Goal: Find contact information: Find contact information

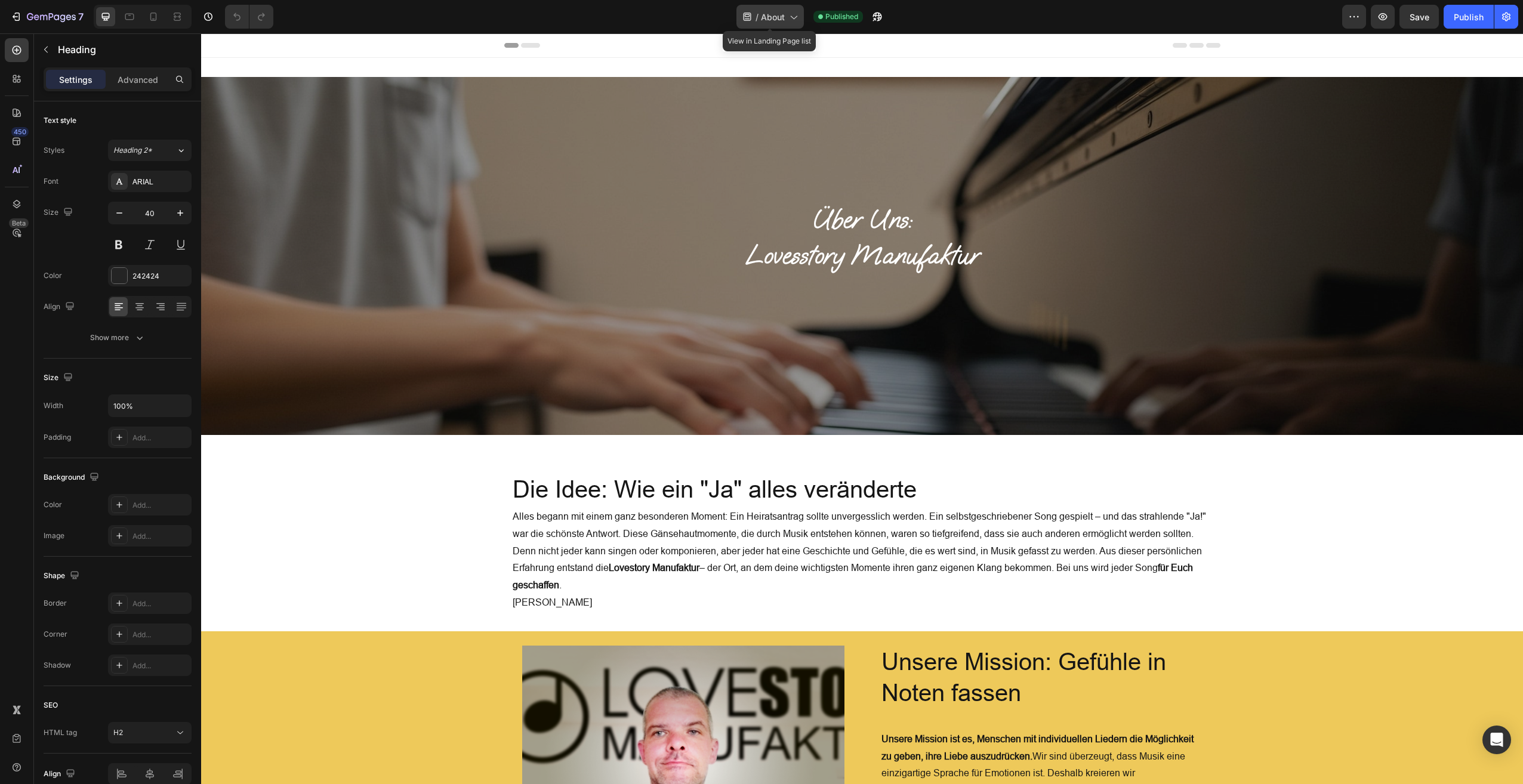
click at [785, 16] on div "/ About" at bounding box center [771, 17] width 68 height 24
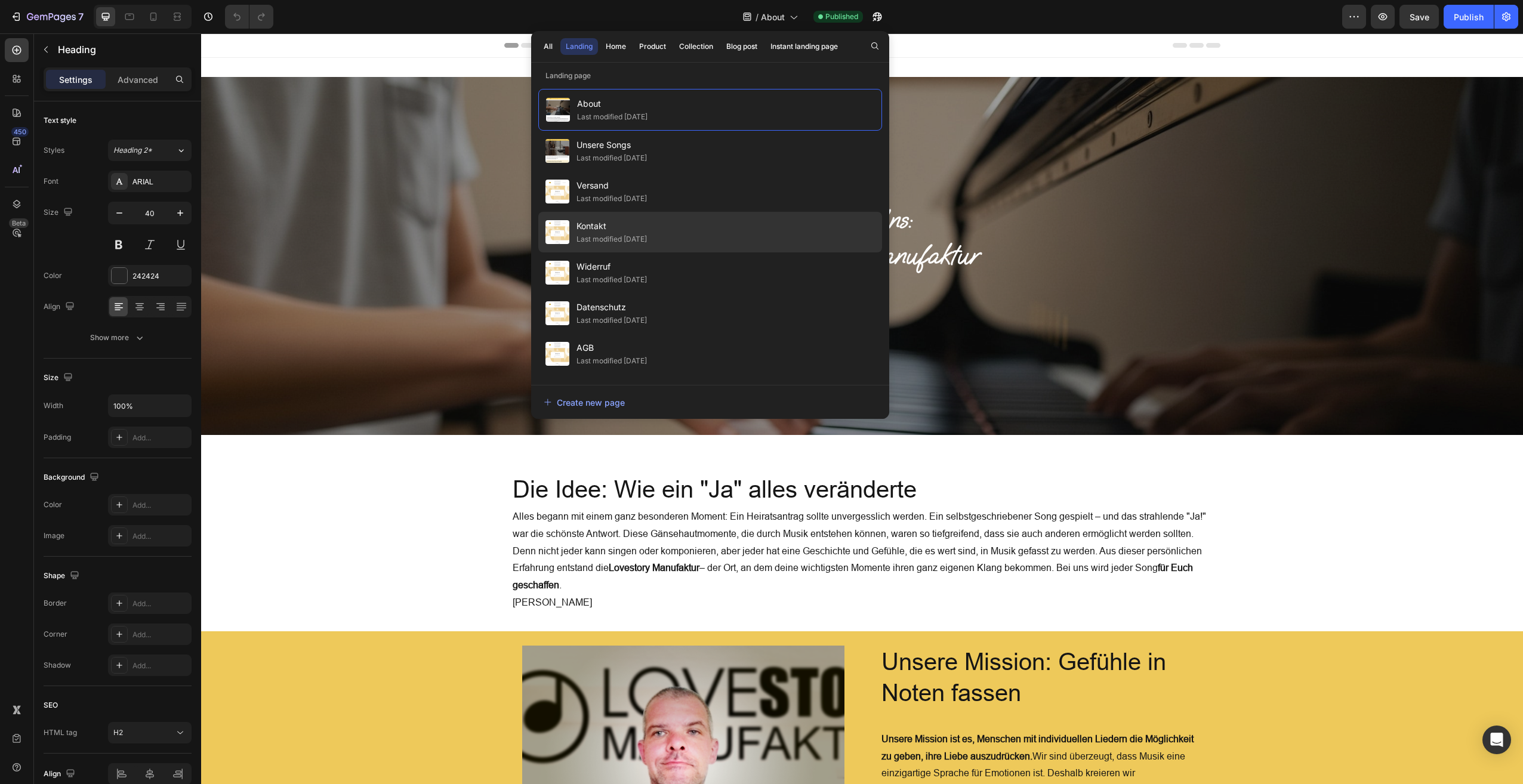
click at [625, 253] on div "Kontakt Last modified 19 days ago" at bounding box center [710, 273] width 343 height 41
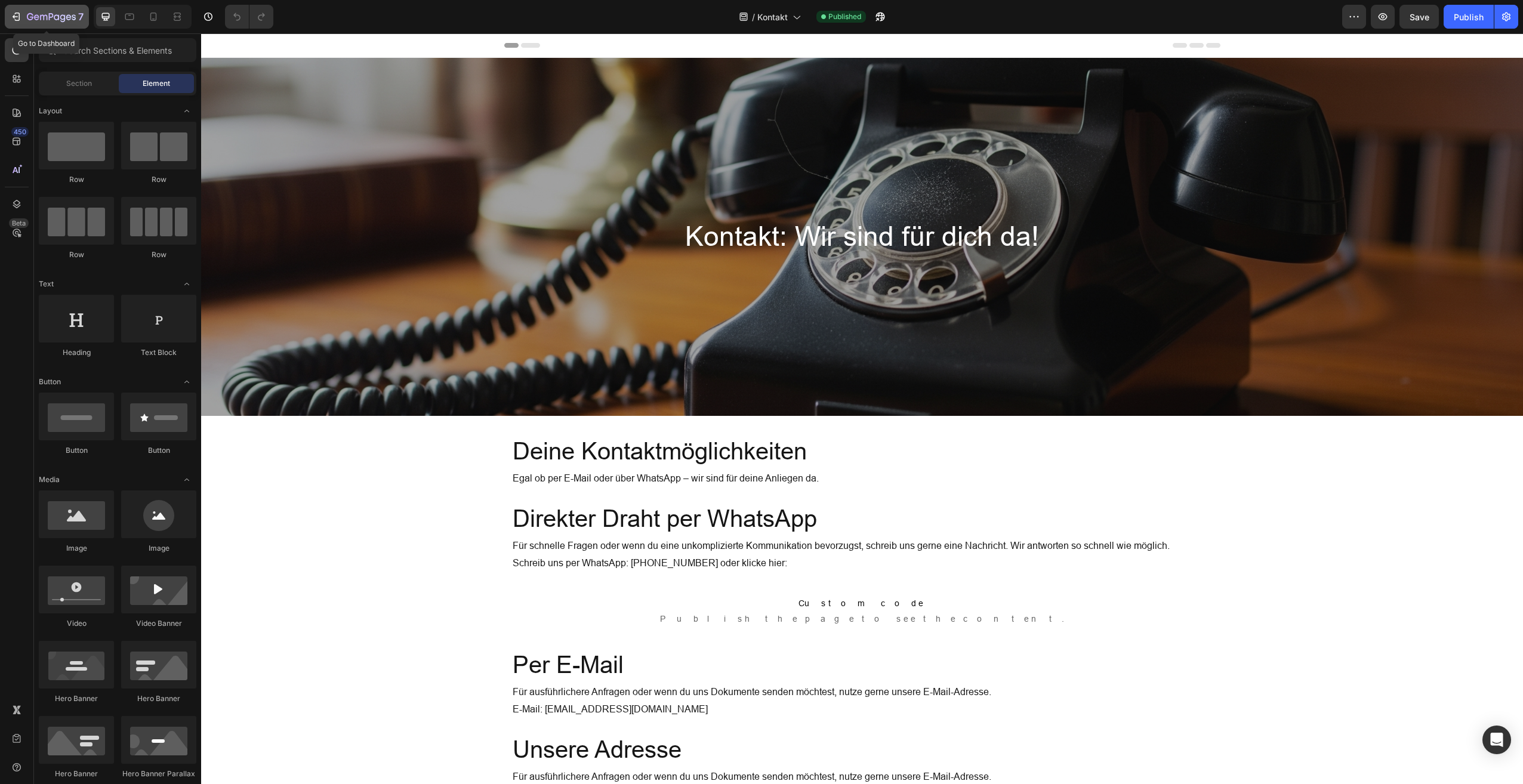
click at [24, 12] on div "7" at bounding box center [46, 17] width 73 height 14
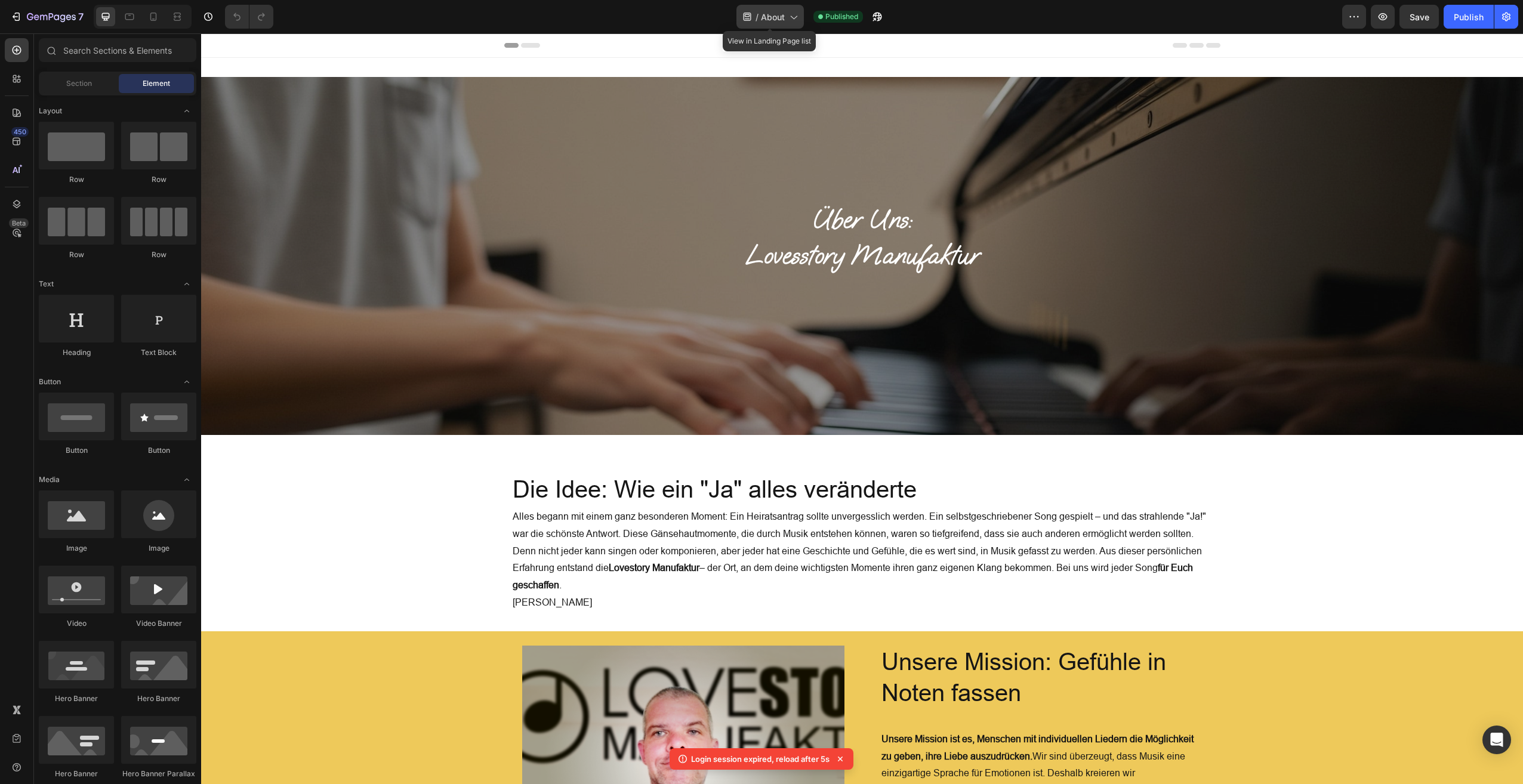
click at [776, 18] on span "About" at bounding box center [773, 17] width 24 height 13
click at [600, 234] on h2 "Über Uns: Lovesstory Manufaktur" at bounding box center [862, 255] width 697 height 109
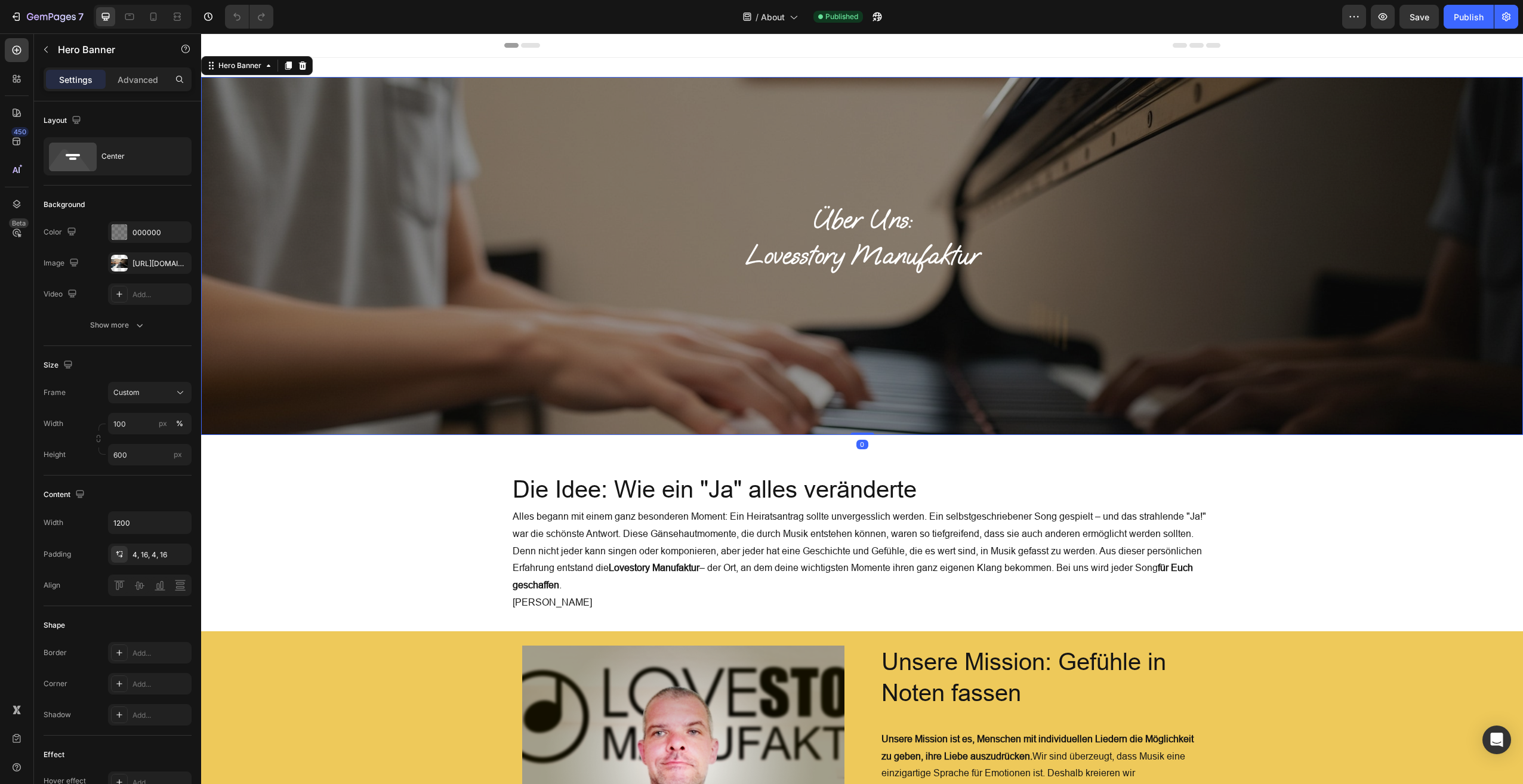
click at [265, 146] on div "Overlay" at bounding box center [862, 255] width 1322 height 358
click at [146, 260] on div "https://cdn.shopify.com/s/files/1/0913/1606/0544/files/gempages_560024127059002…" at bounding box center [149, 263] width 34 height 11
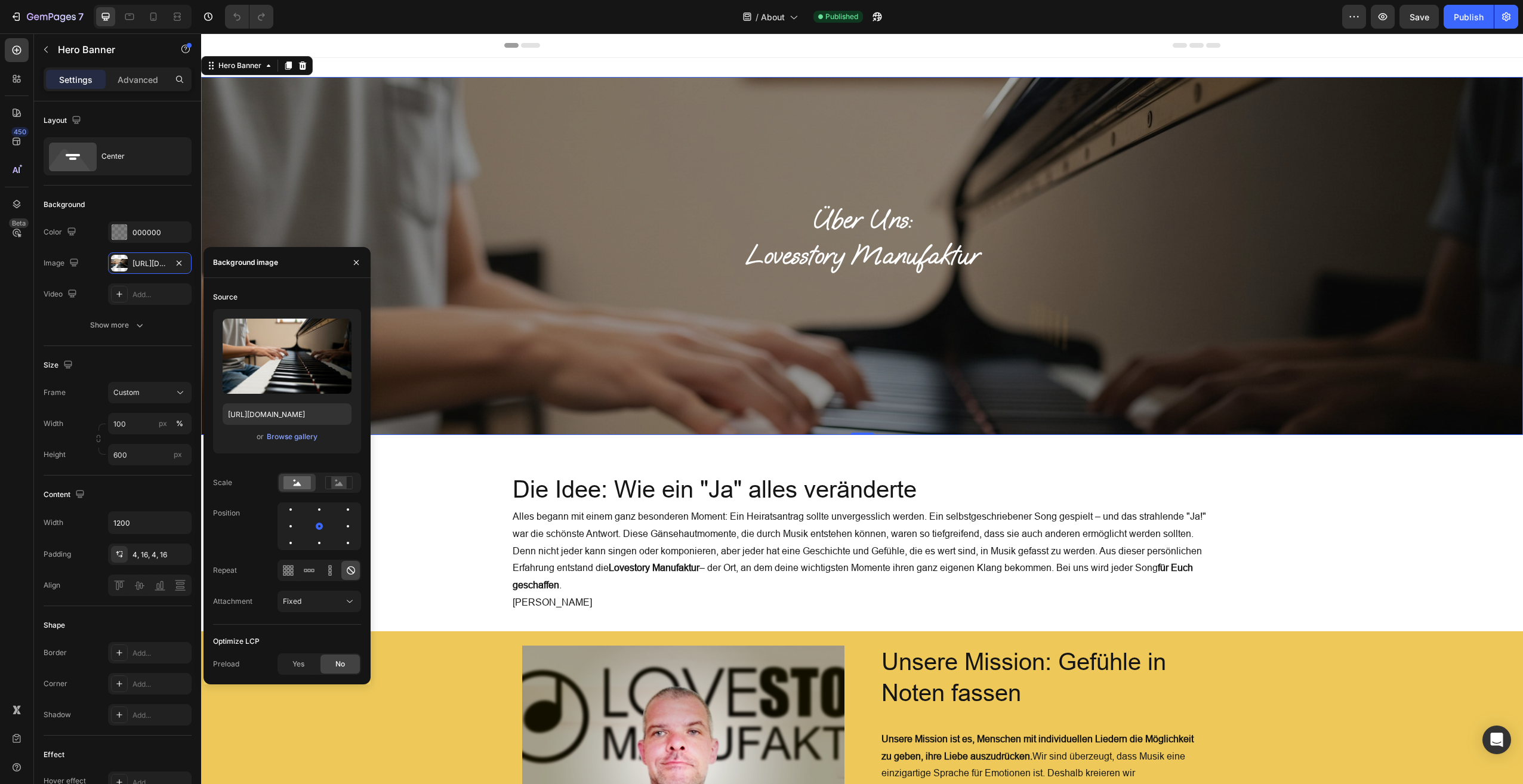
click at [671, 145] on div "Overlay" at bounding box center [862, 255] width 1322 height 358
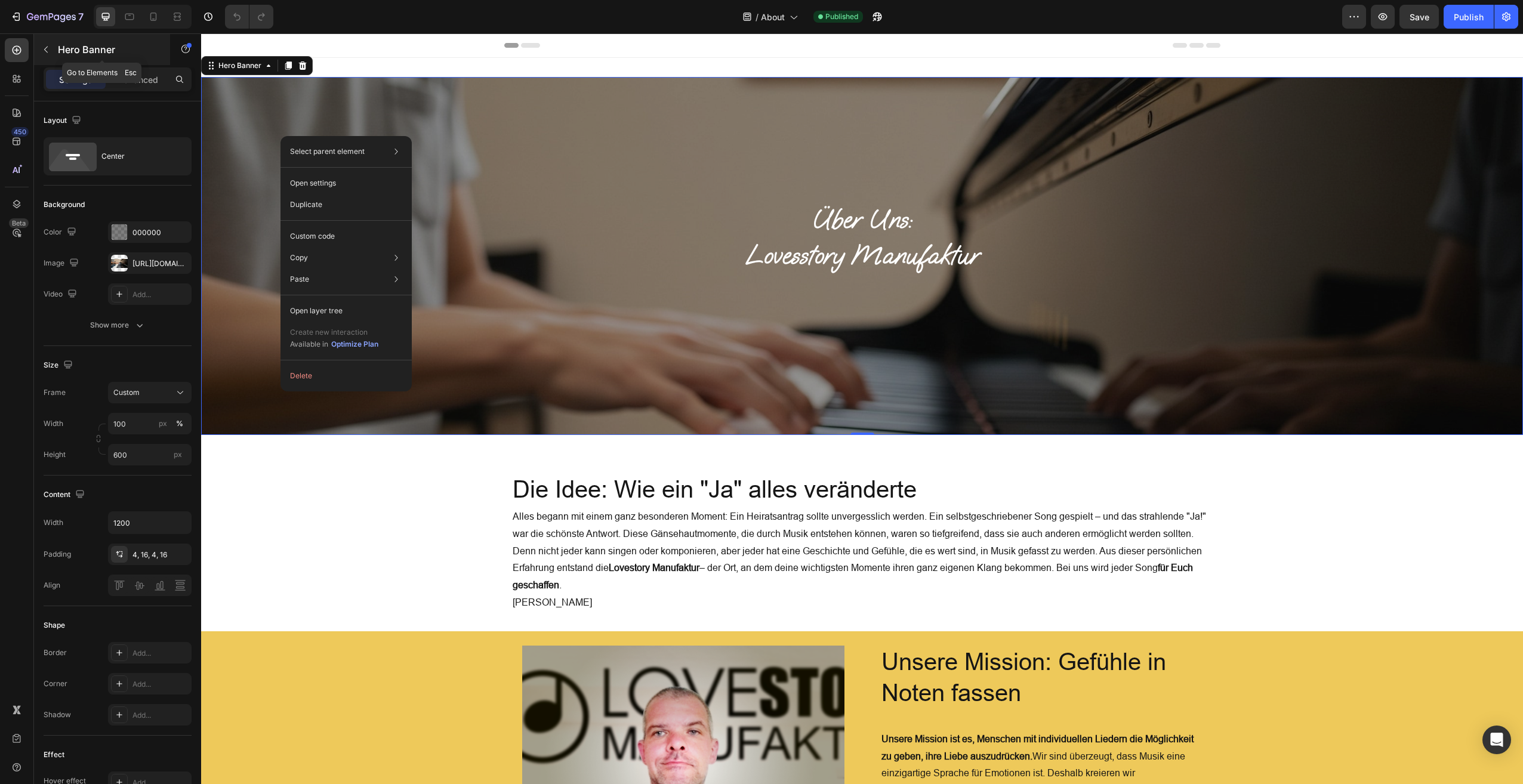
click at [49, 50] on icon "button" at bounding box center [46, 50] width 10 height 10
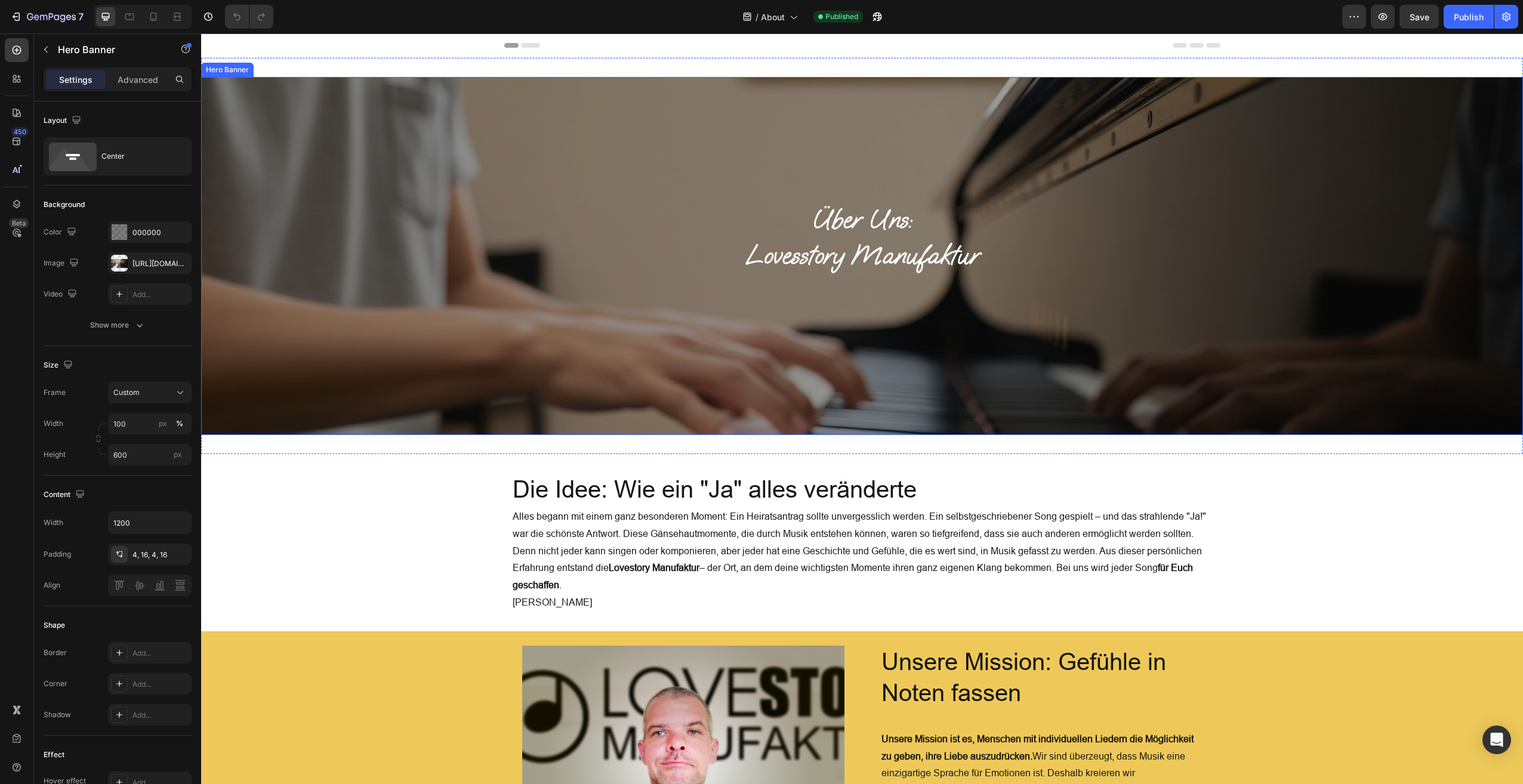
click at [289, 186] on div "Overlay" at bounding box center [862, 255] width 1322 height 358
click at [16, 198] on icon at bounding box center [16, 204] width 12 height 12
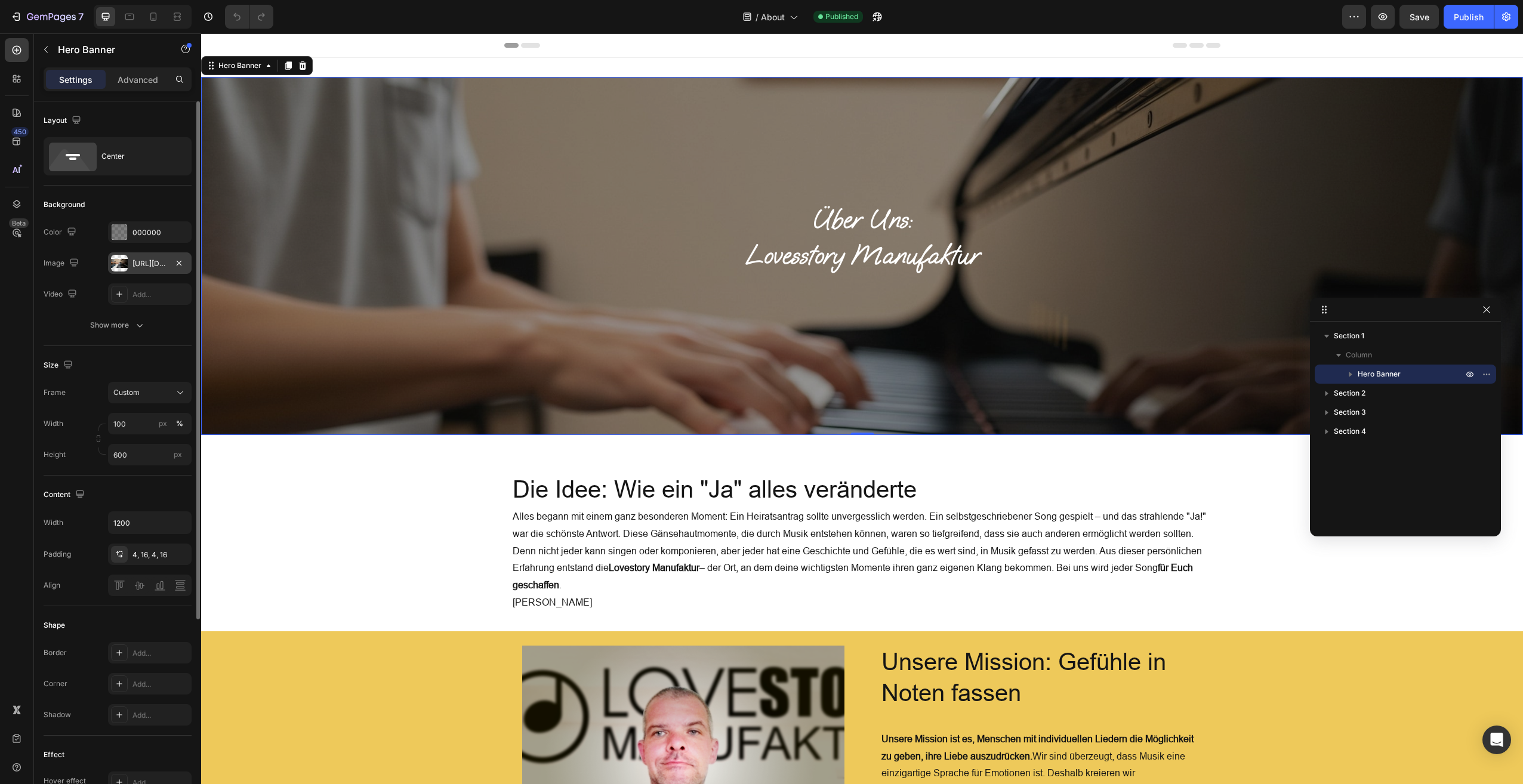
click at [148, 258] on div "https://cdn.shopify.com/s/files/1/0913/1606/0544/files/gempages_560024127059002…" at bounding box center [149, 263] width 34 height 11
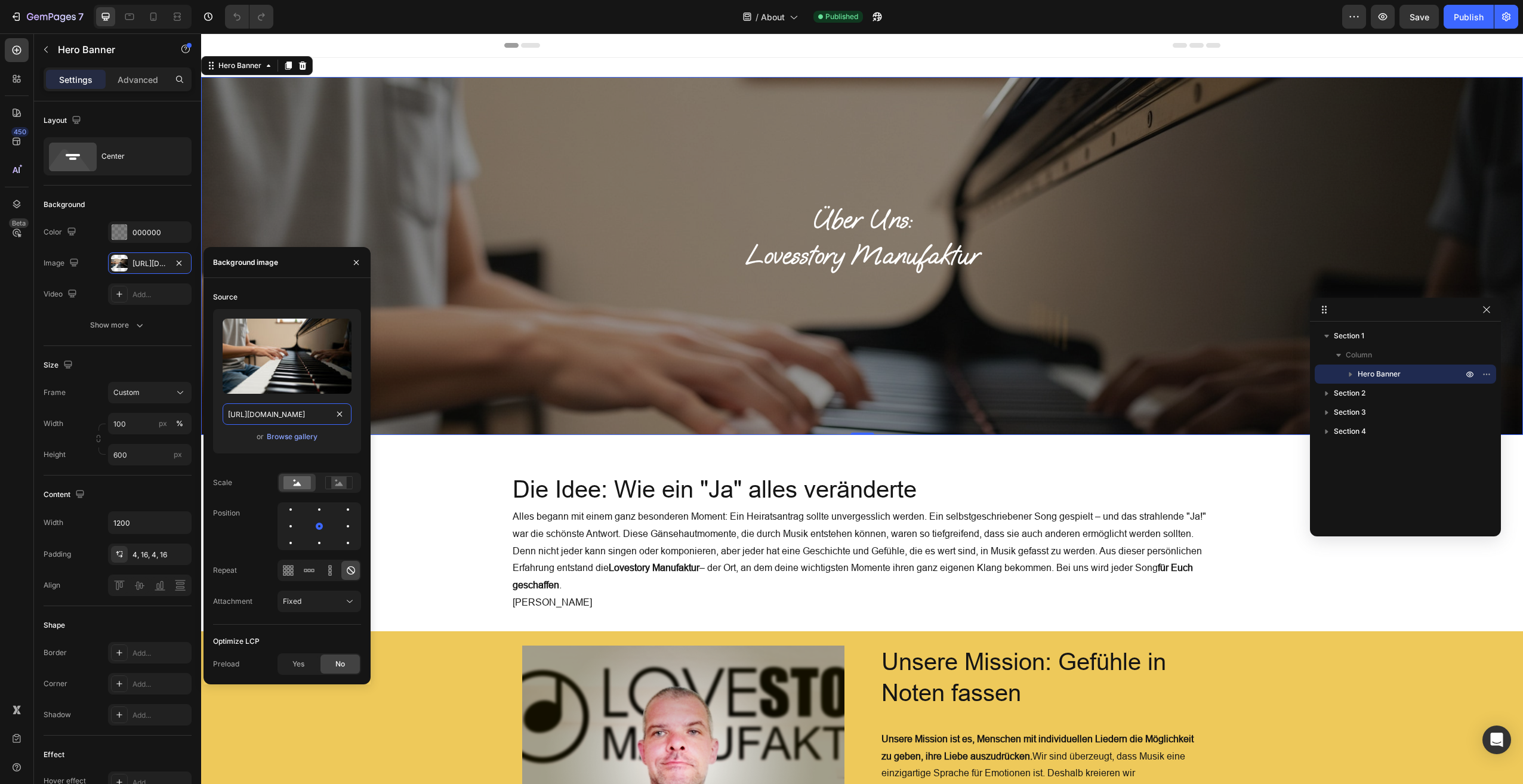
click at [296, 408] on input "https://cdn.shopify.com/s/files/1/0913/1606/0544/files/gempages_560024127059002…" at bounding box center [286, 414] width 129 height 22
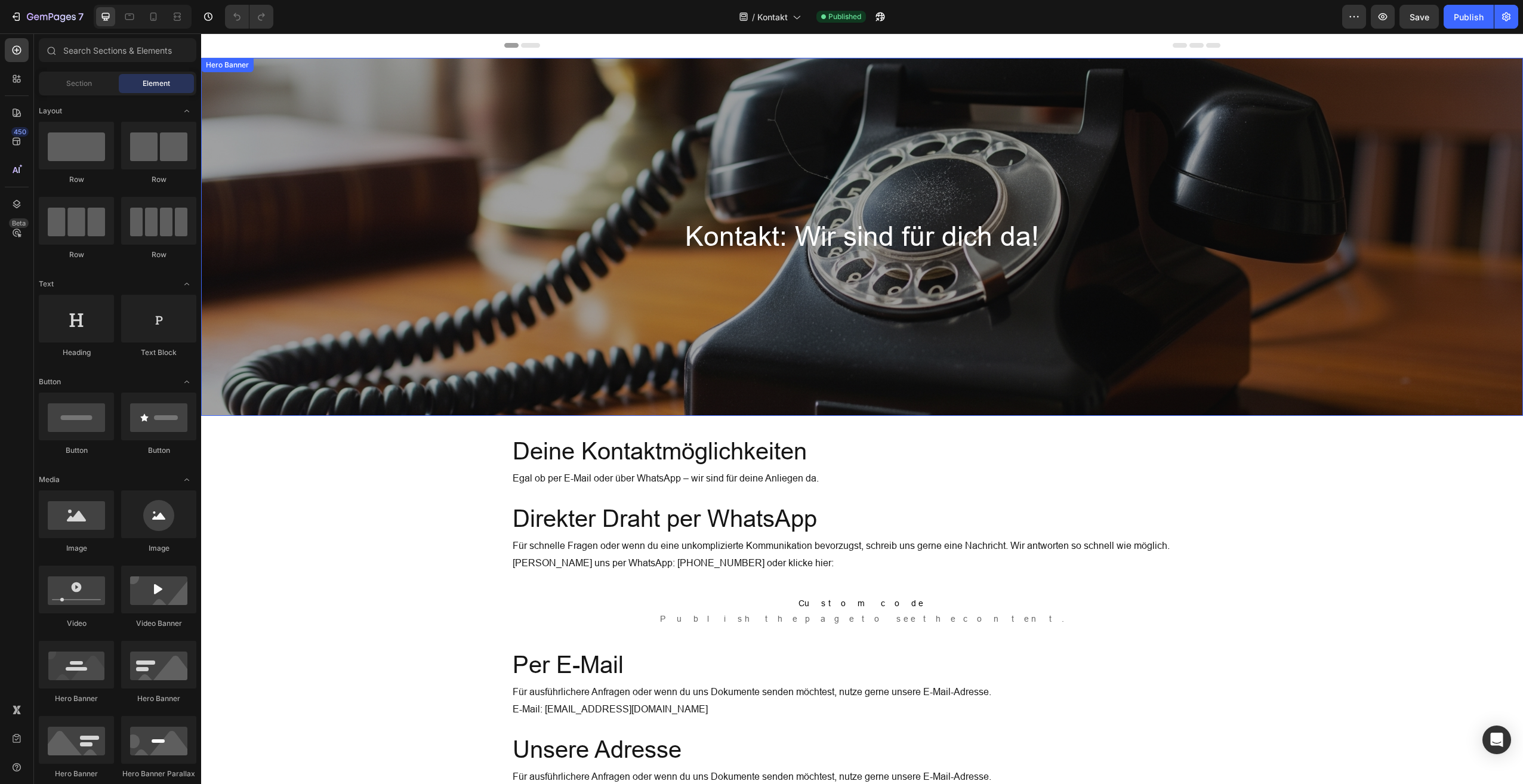
click at [885, 320] on div "Overlay" at bounding box center [862, 236] width 1322 height 358
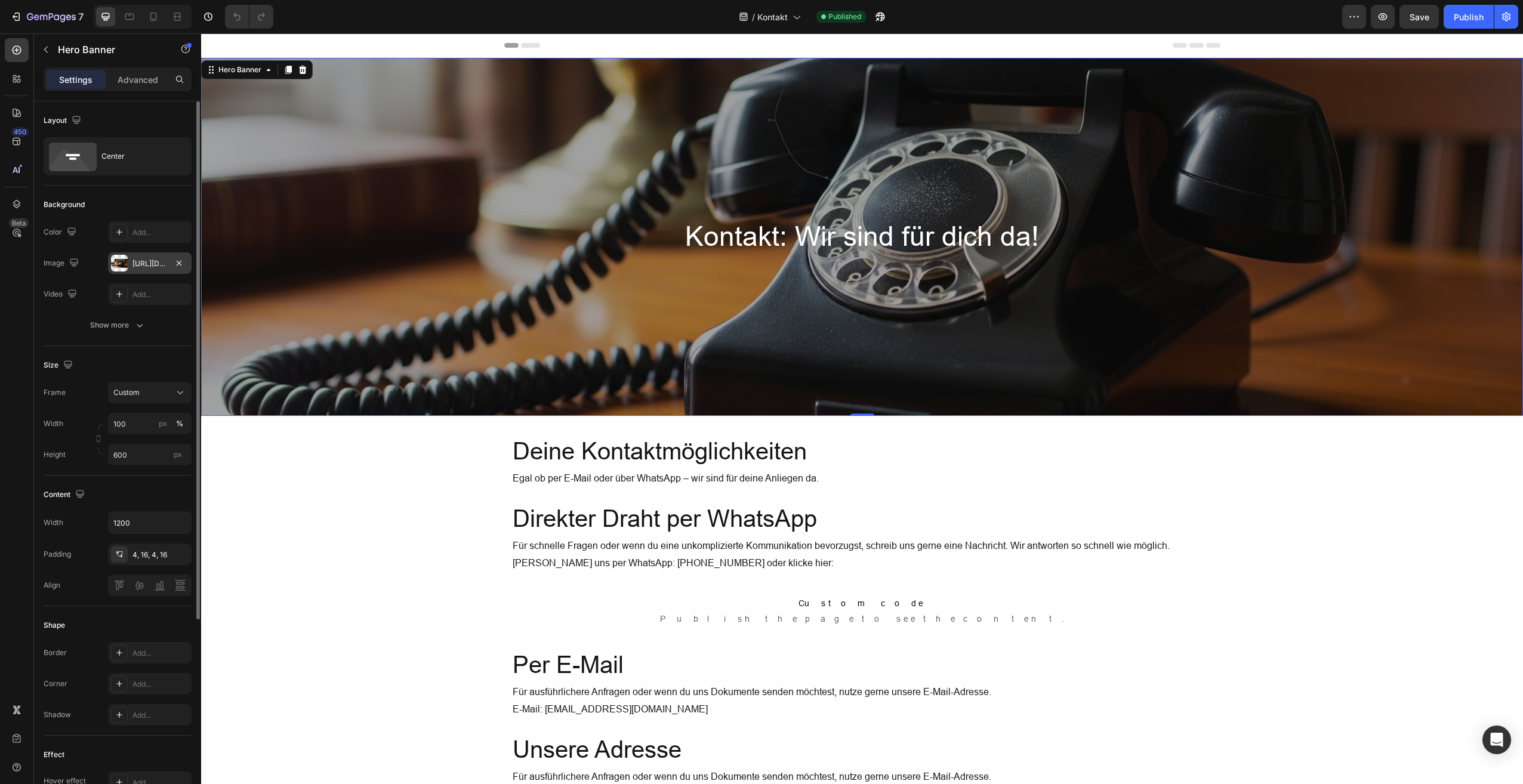
click at [159, 264] on div "[URL][DOMAIN_NAME]" at bounding box center [149, 263] width 34 height 11
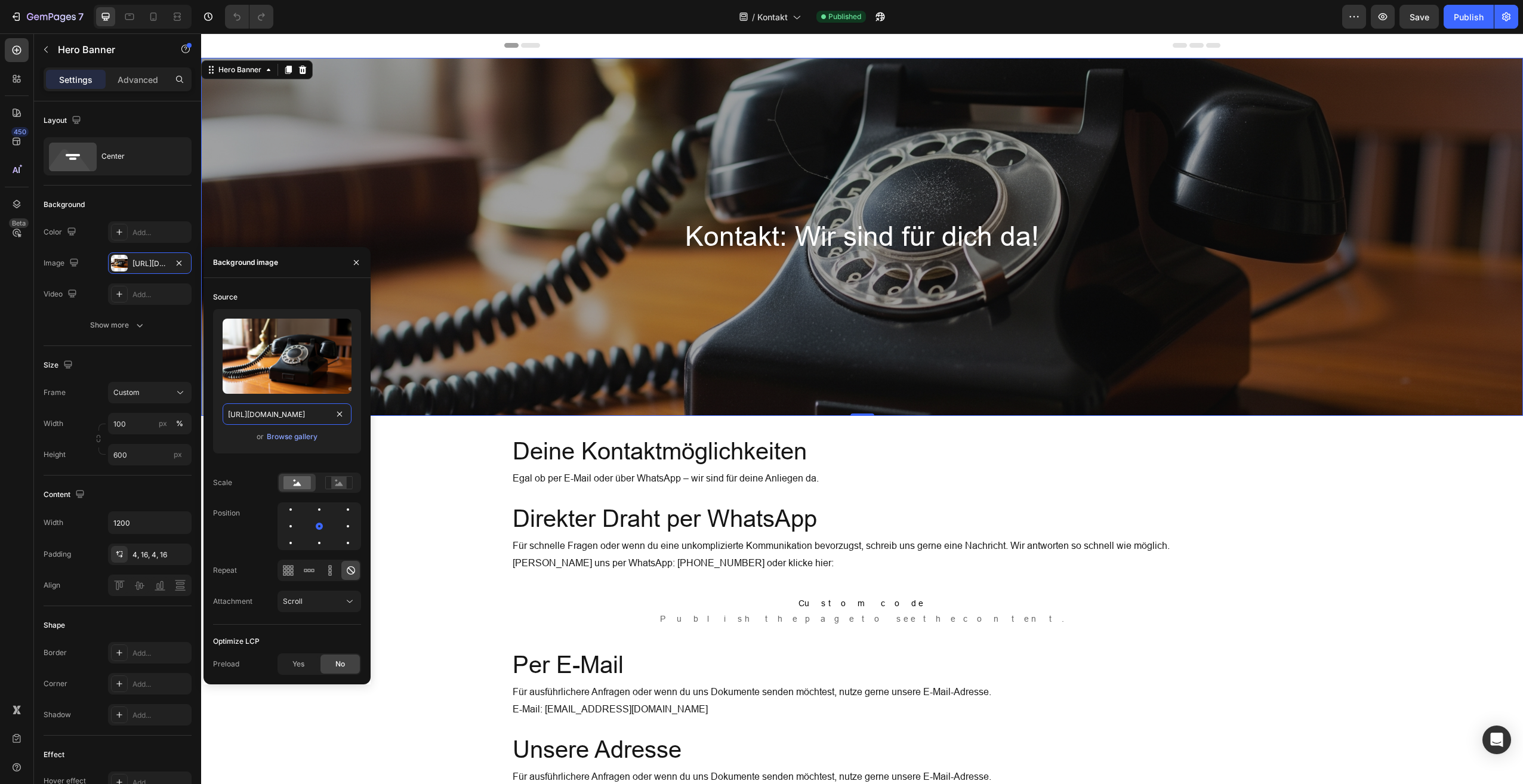
click at [296, 415] on input "[URL][DOMAIN_NAME]" at bounding box center [286, 414] width 129 height 22
